Goal: Information Seeking & Learning: Learn about a topic

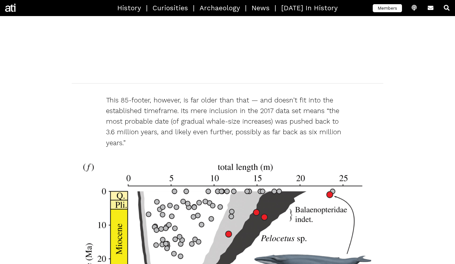
scroll to position [1726, 0]
